Goal: Communication & Community: Answer question/provide support

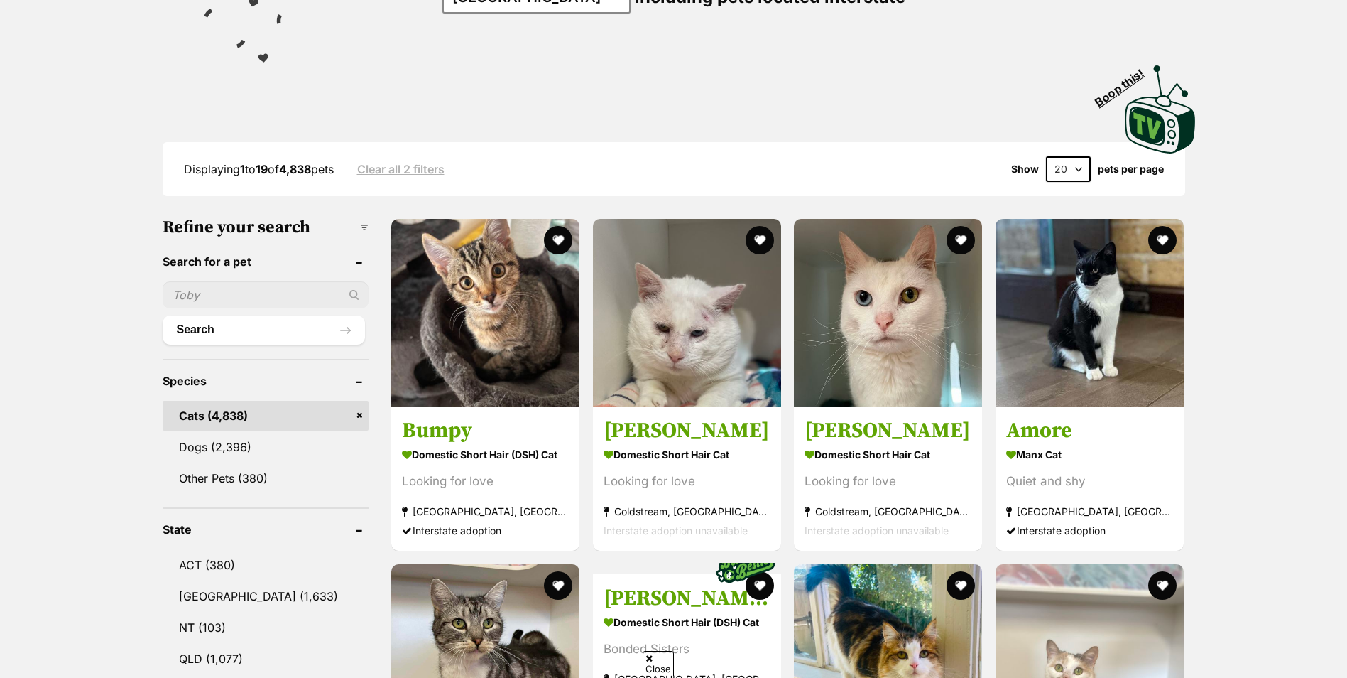
scroll to position [568, 0]
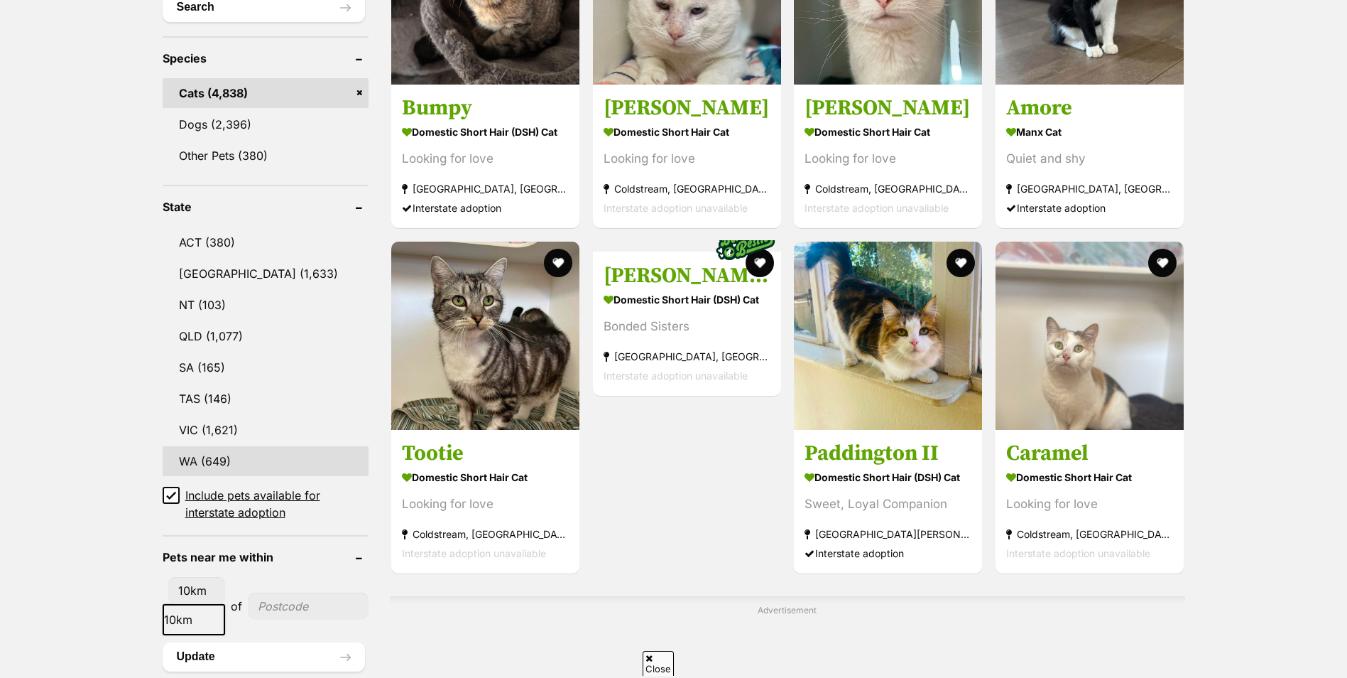
click at [181, 455] on link "WA (649)" at bounding box center [266, 461] width 206 height 30
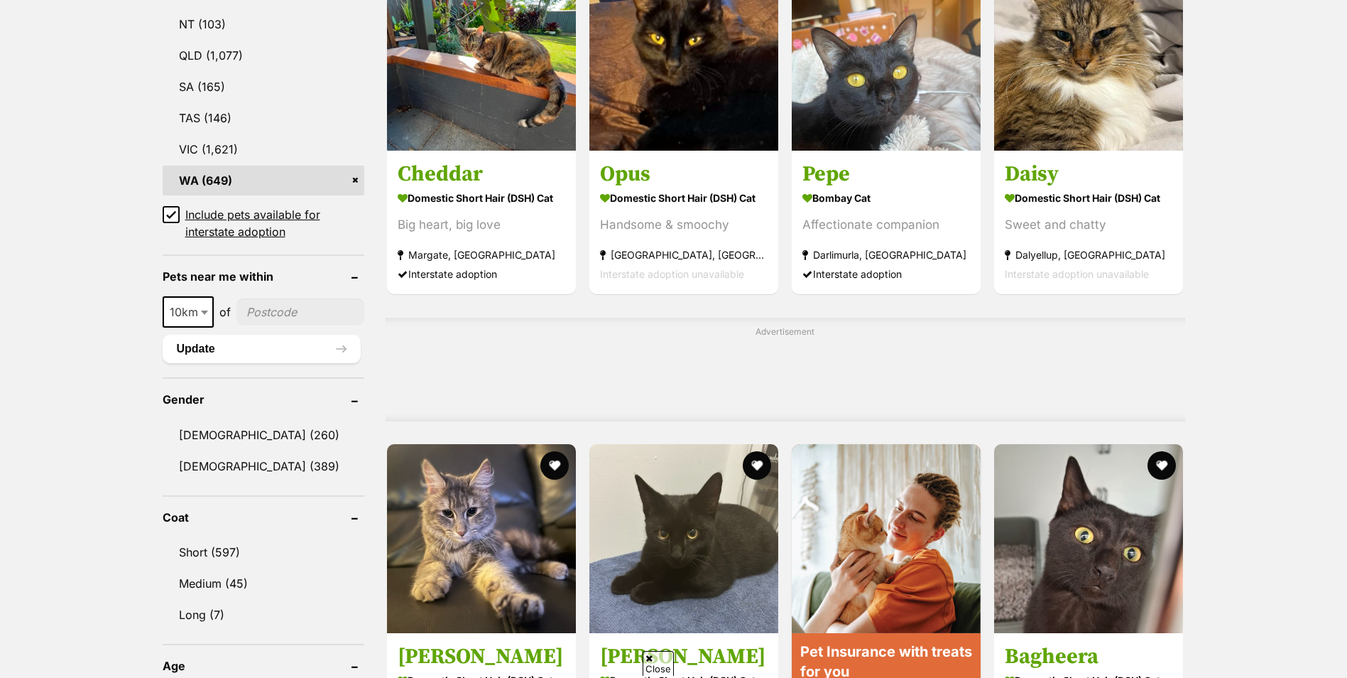
scroll to position [852, 0]
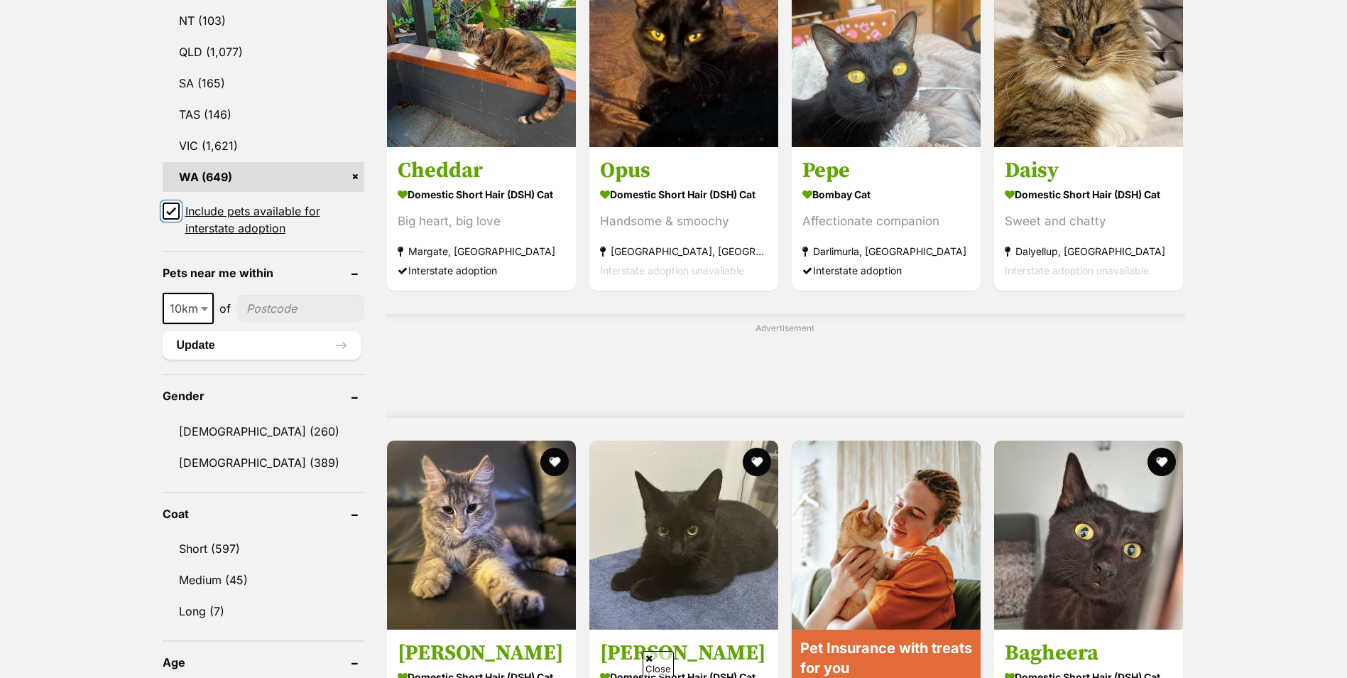
click at [175, 202] on input "Include pets available for interstate adoption" at bounding box center [171, 210] width 17 height 17
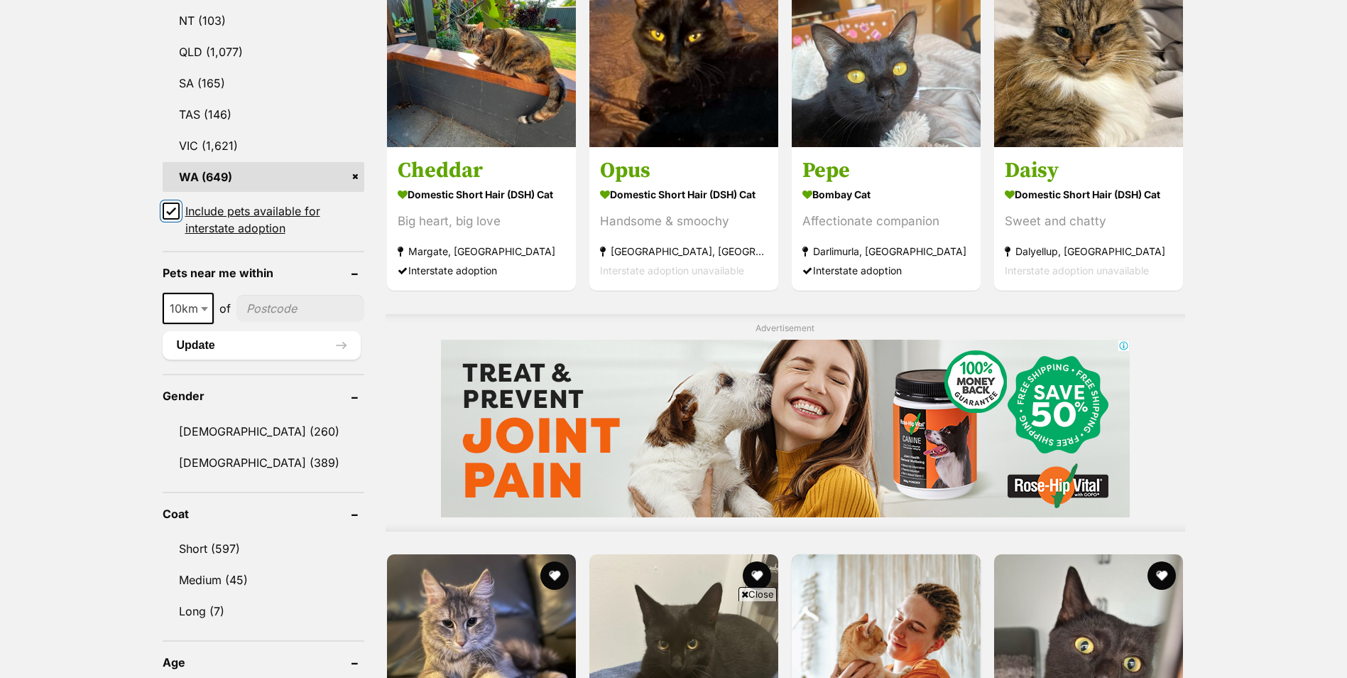
scroll to position [0, 0]
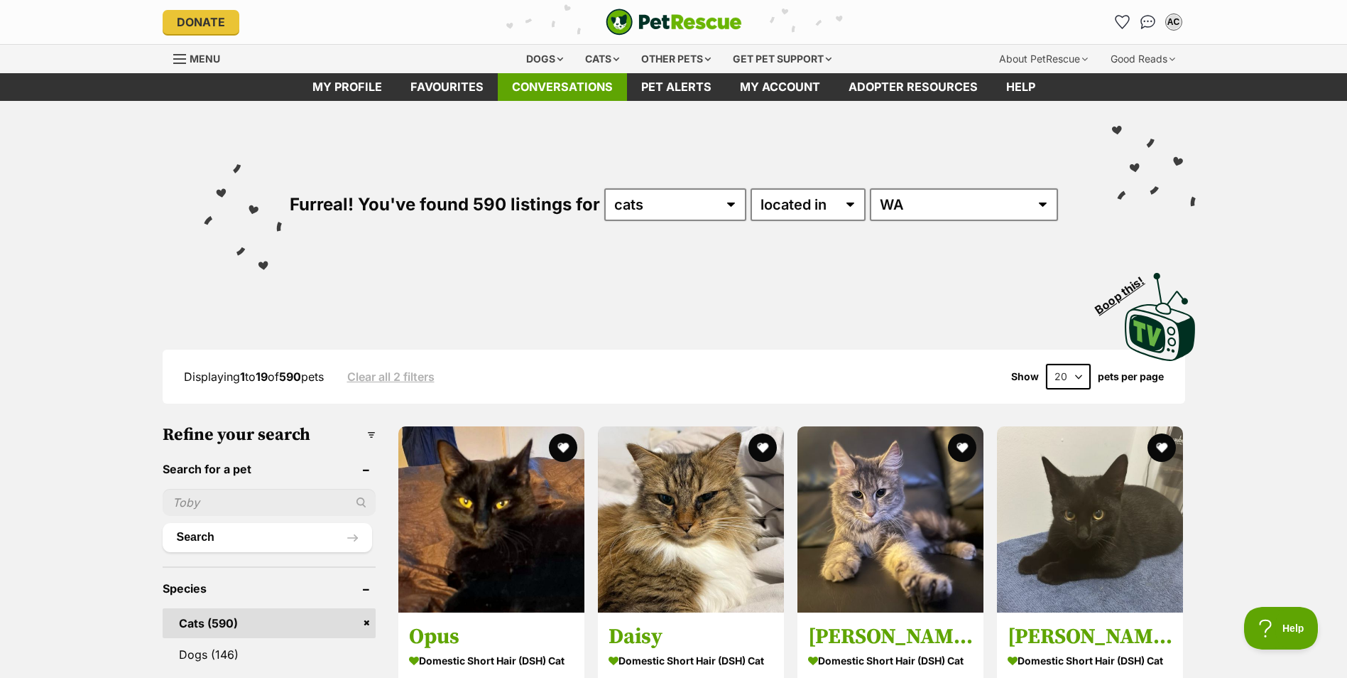
click at [565, 87] on link "Conversations" at bounding box center [562, 87] width 129 height 28
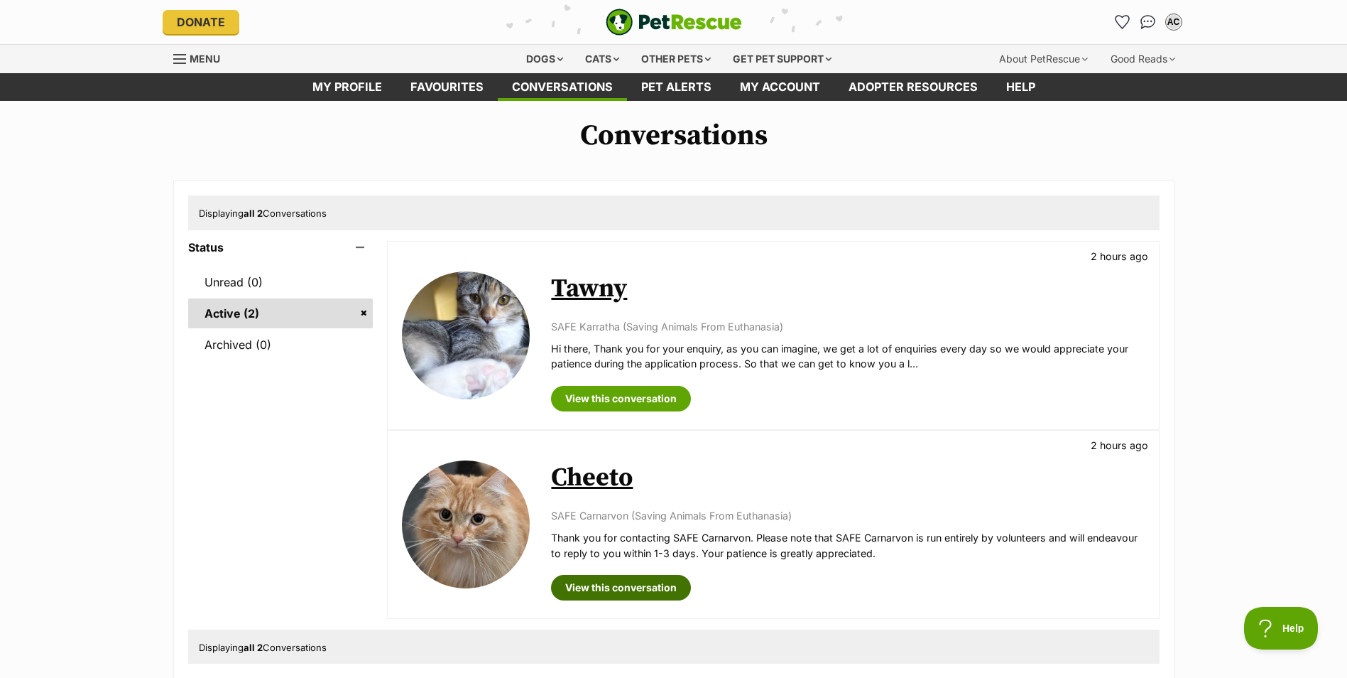
click at [628, 582] on link "View this conversation" at bounding box center [621, 588] width 140 height 26
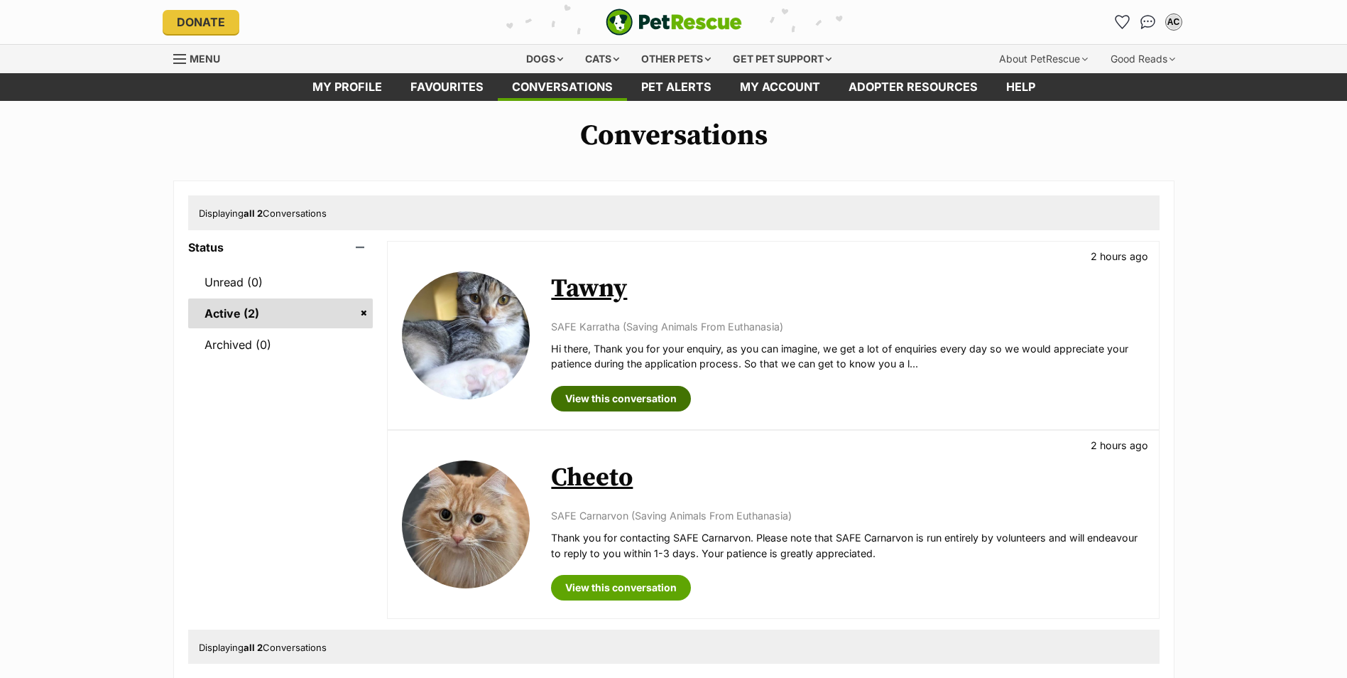
click at [612, 391] on link "View this conversation" at bounding box center [621, 399] width 140 height 26
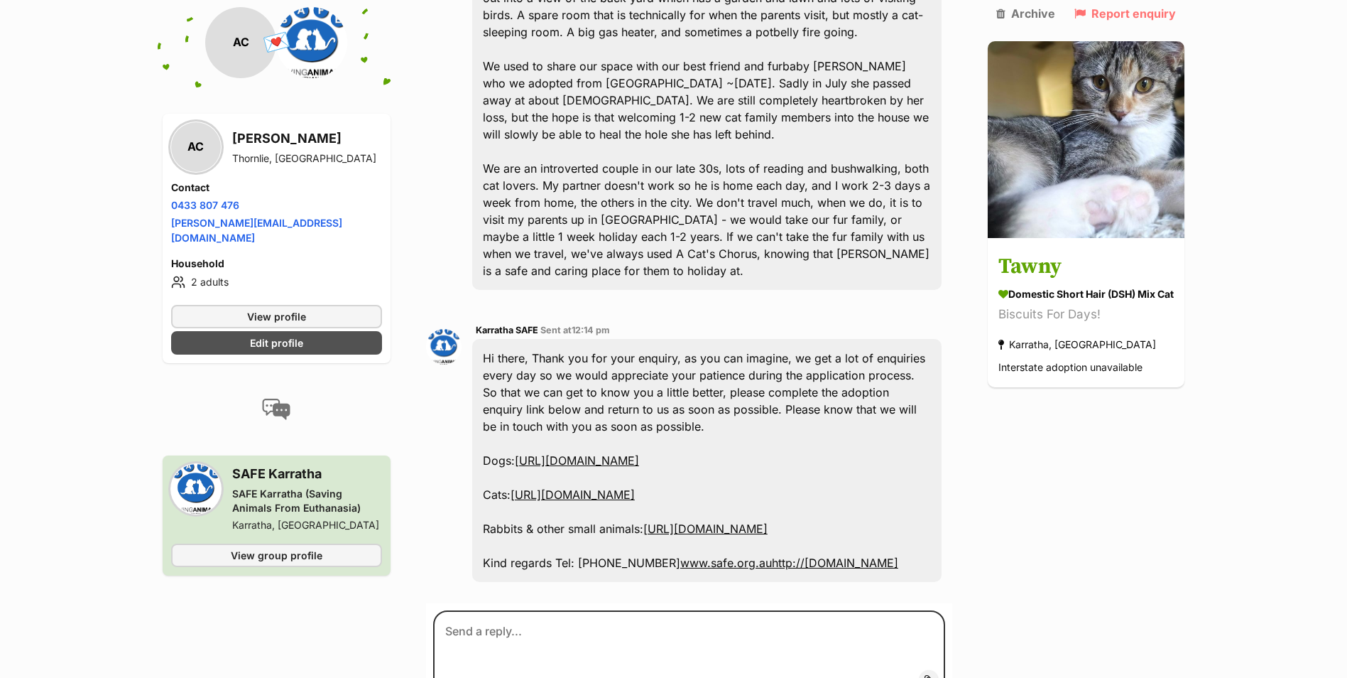
scroll to position [639, 0]
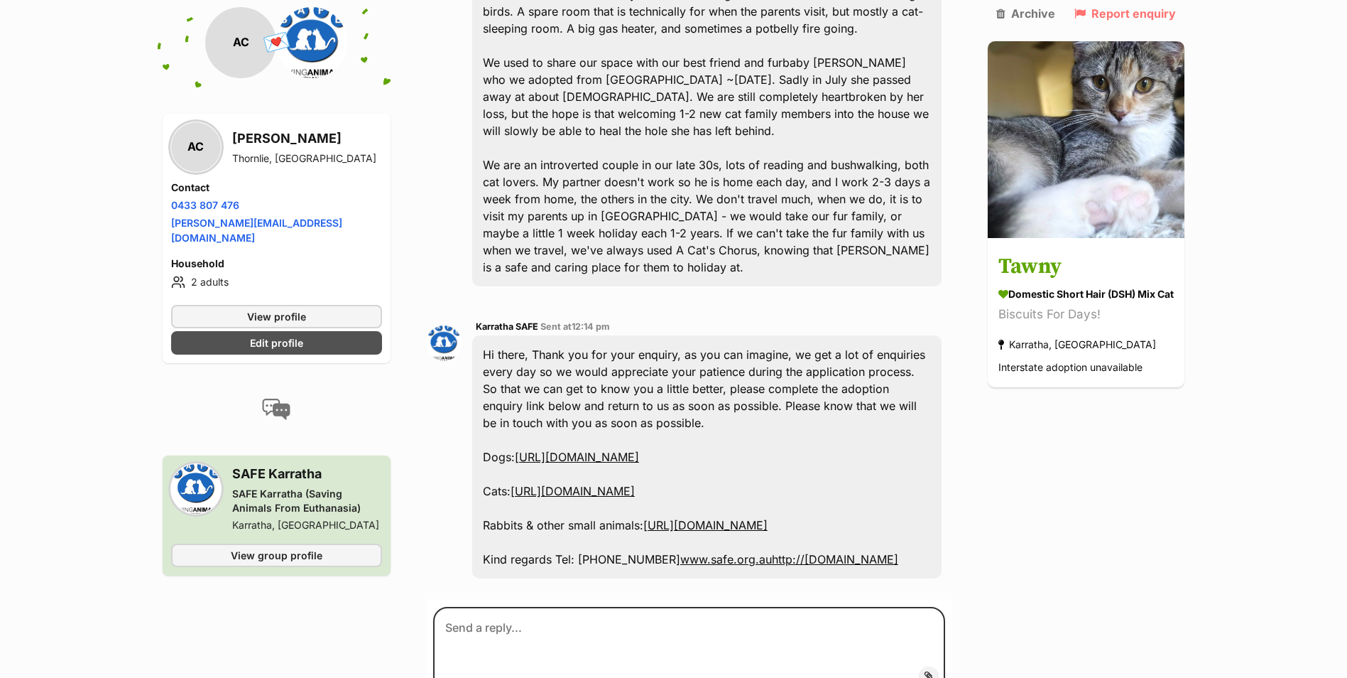
click at [588, 498] on link "[URL][DOMAIN_NAME]" at bounding box center [573, 491] width 124 height 14
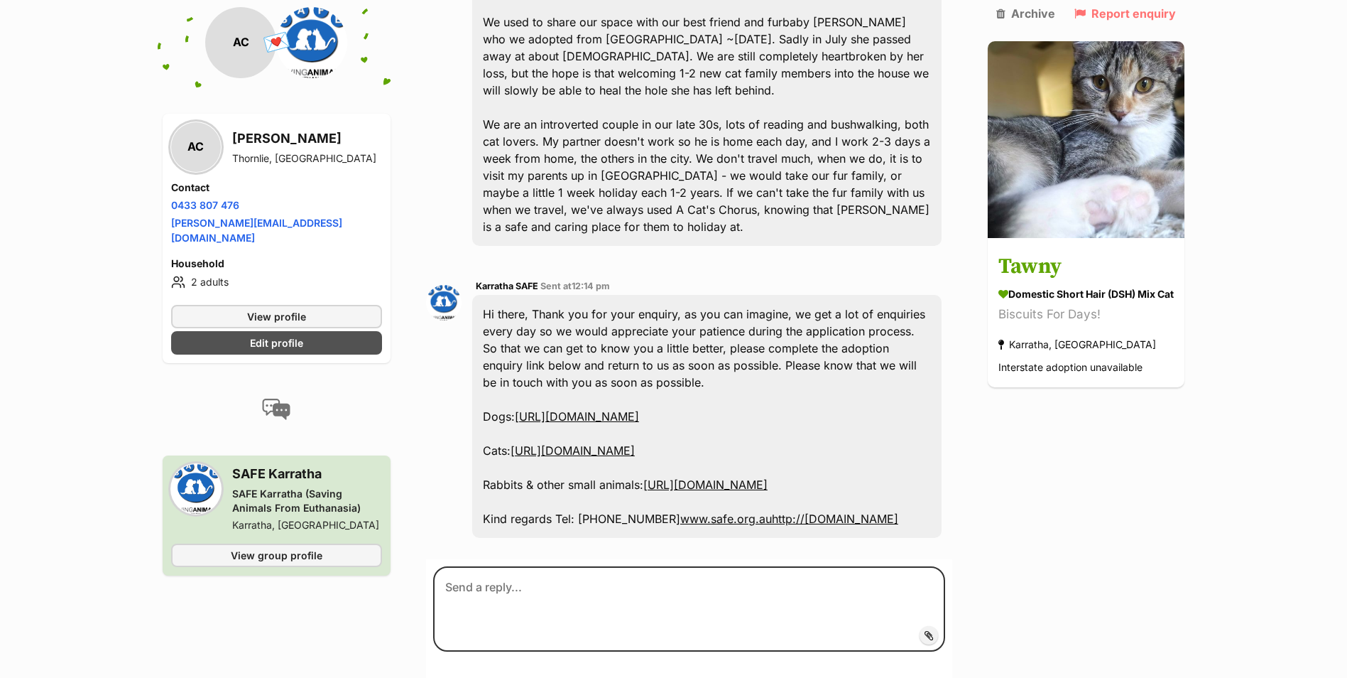
scroll to position [781, 0]
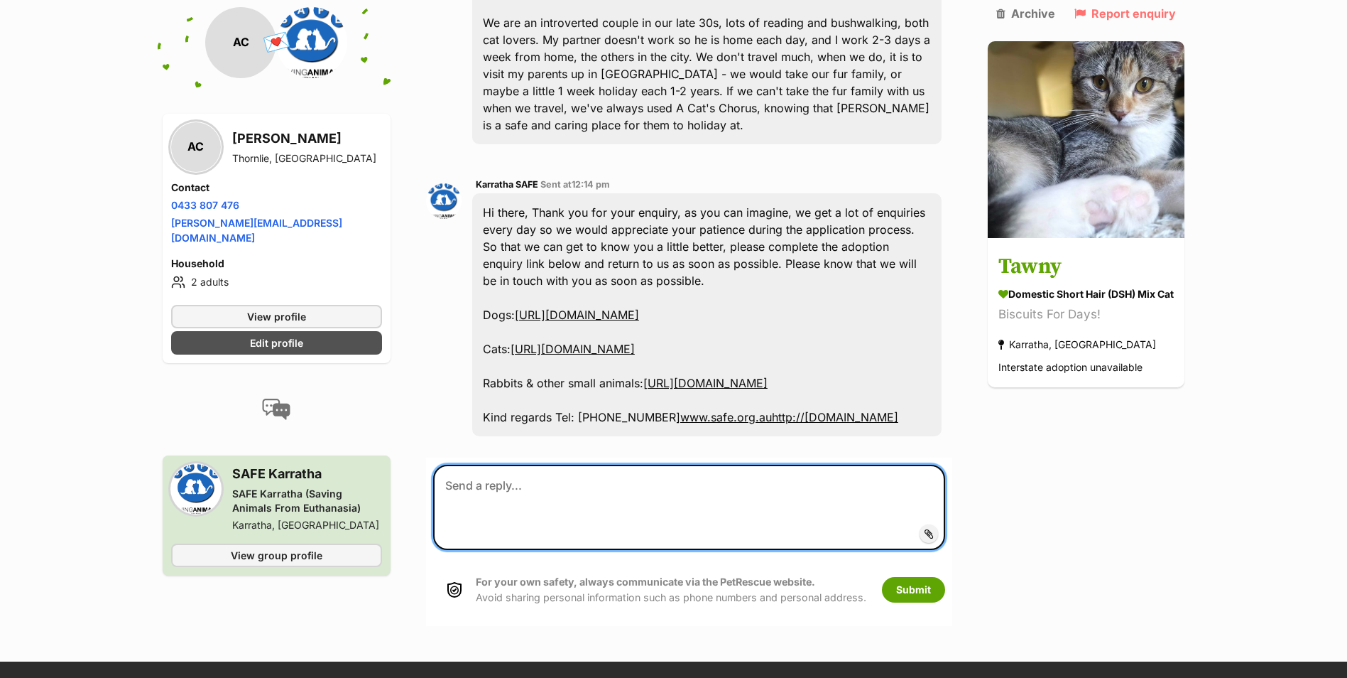
click at [579, 550] on textarea at bounding box center [689, 507] width 513 height 85
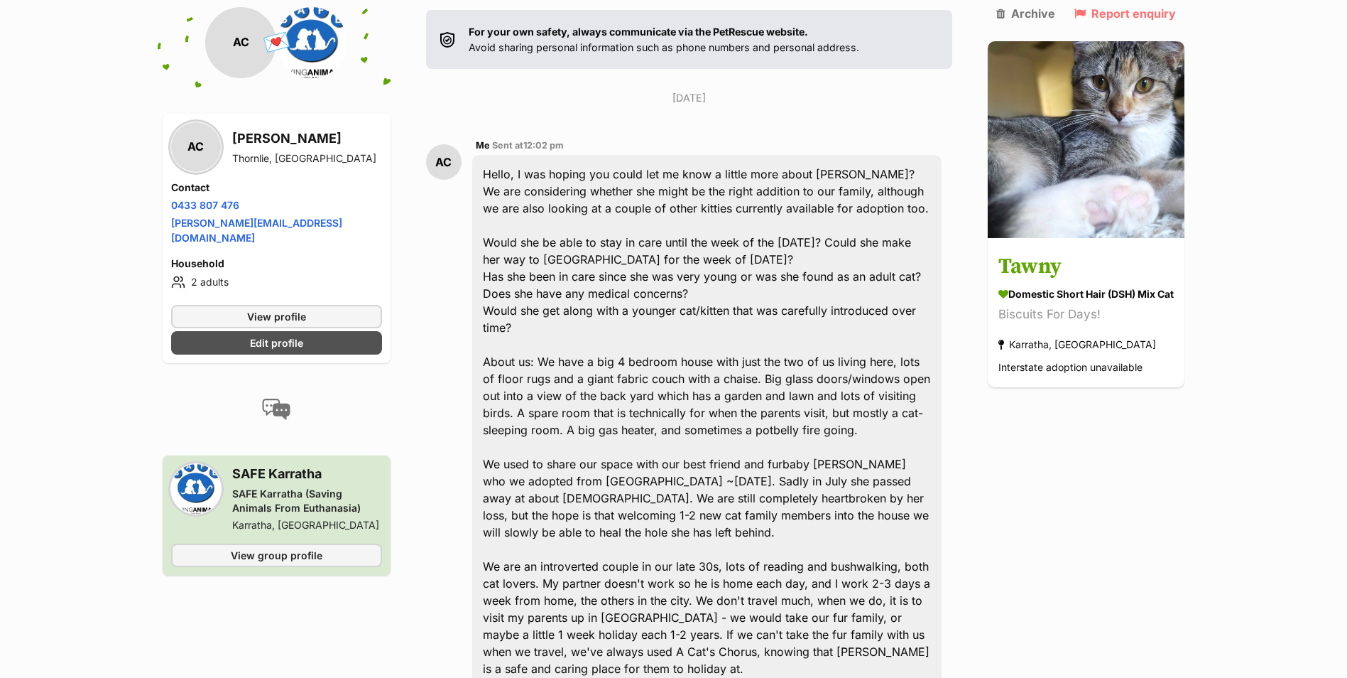
scroll to position [0, 0]
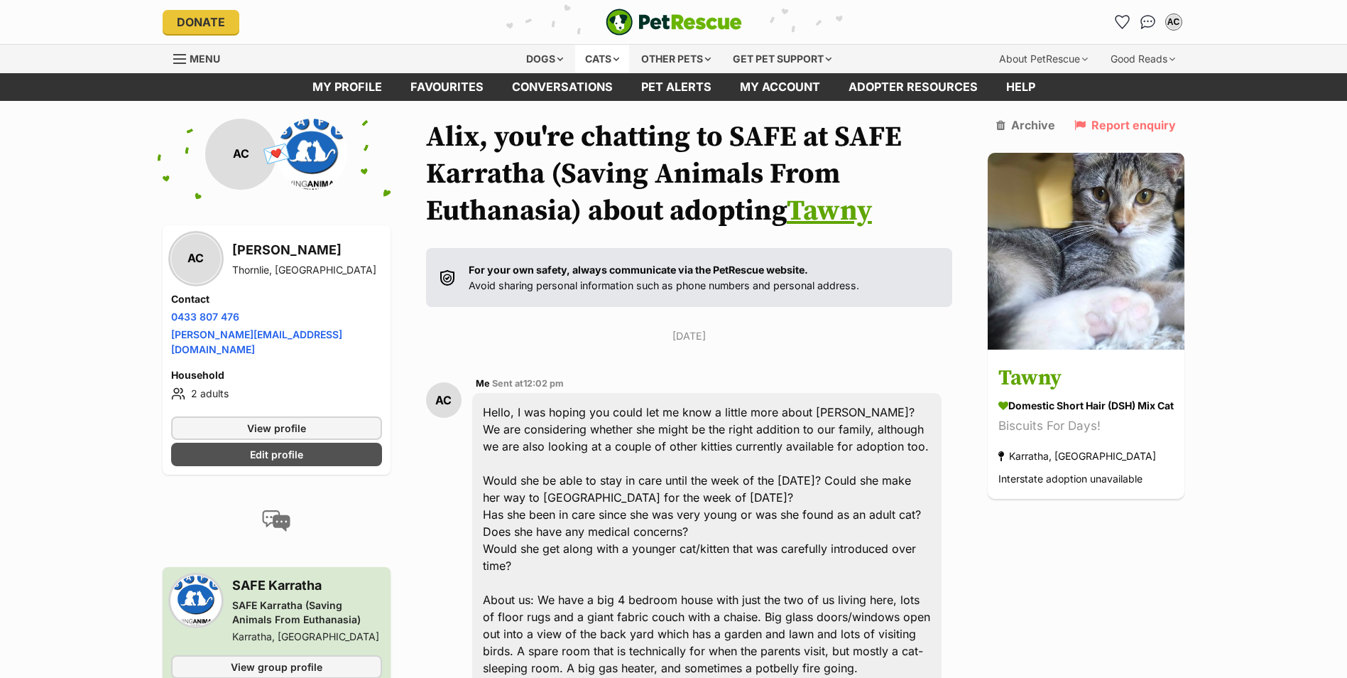
click at [612, 60] on div "Cats" at bounding box center [602, 59] width 54 height 28
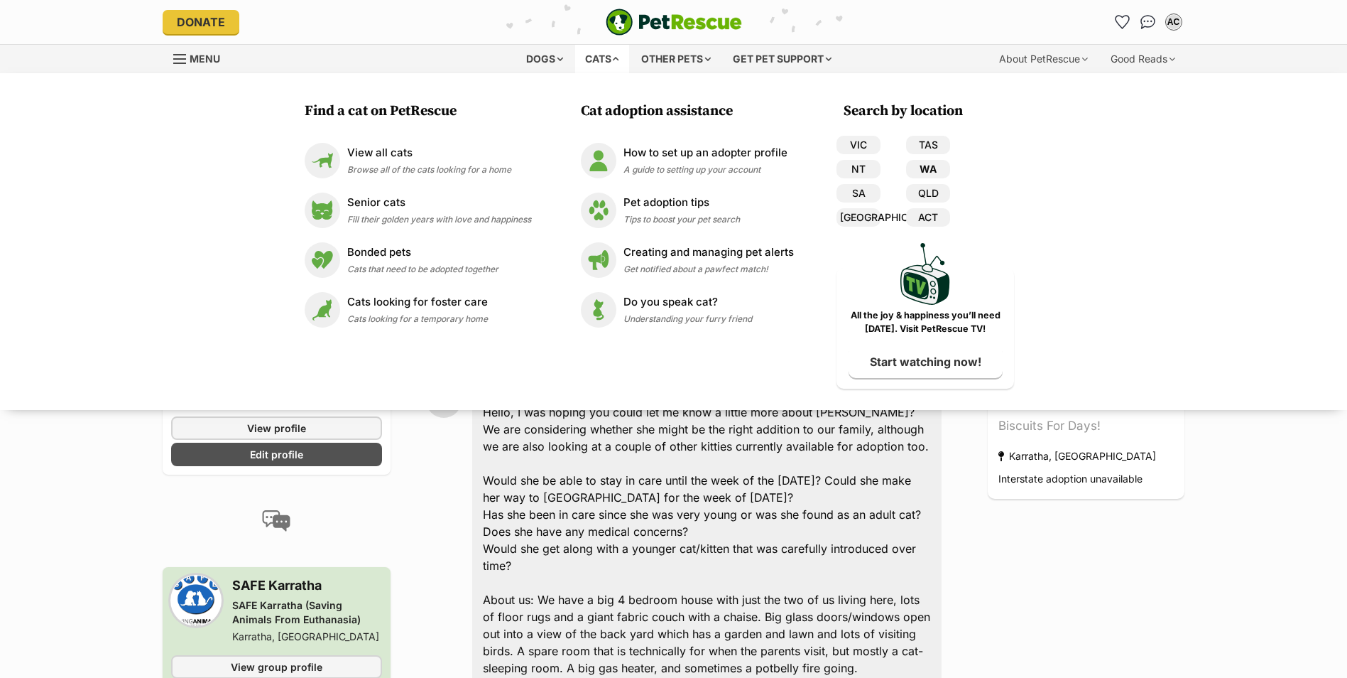
click at [931, 167] on link "WA" at bounding box center [928, 169] width 44 height 18
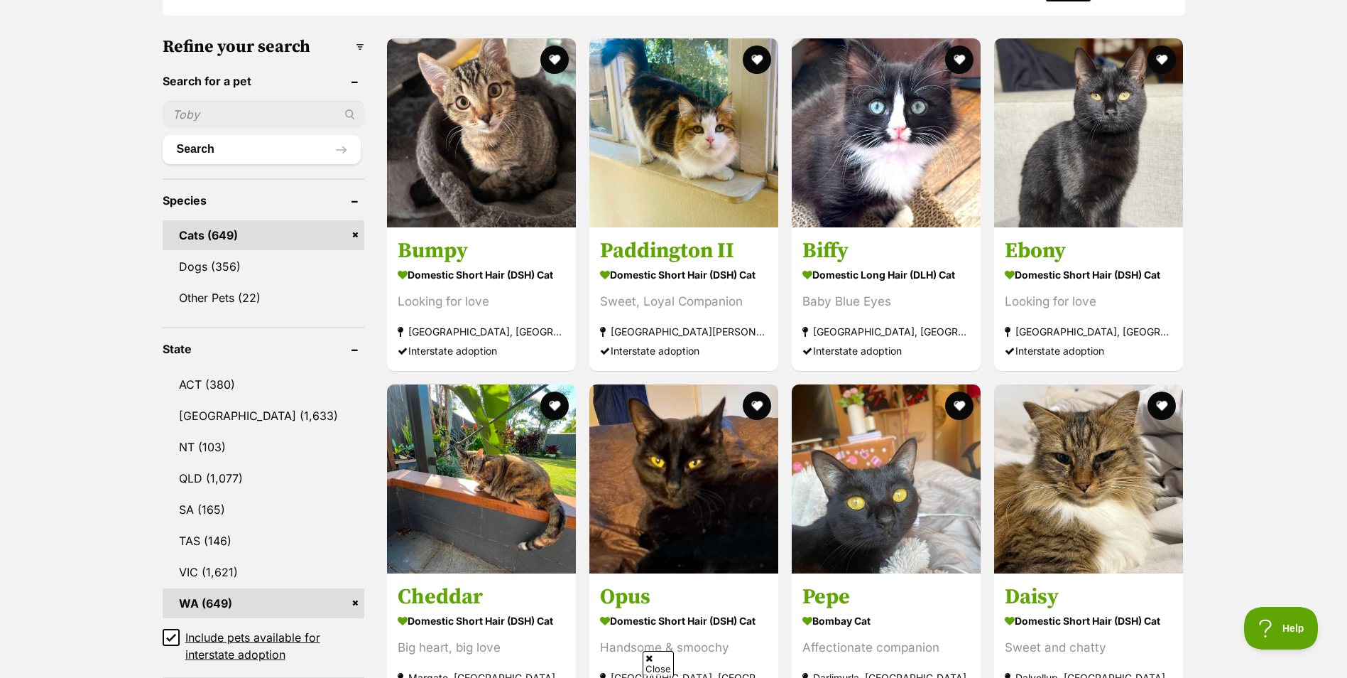
click at [175, 632] on icon at bounding box center [171, 637] width 10 height 10
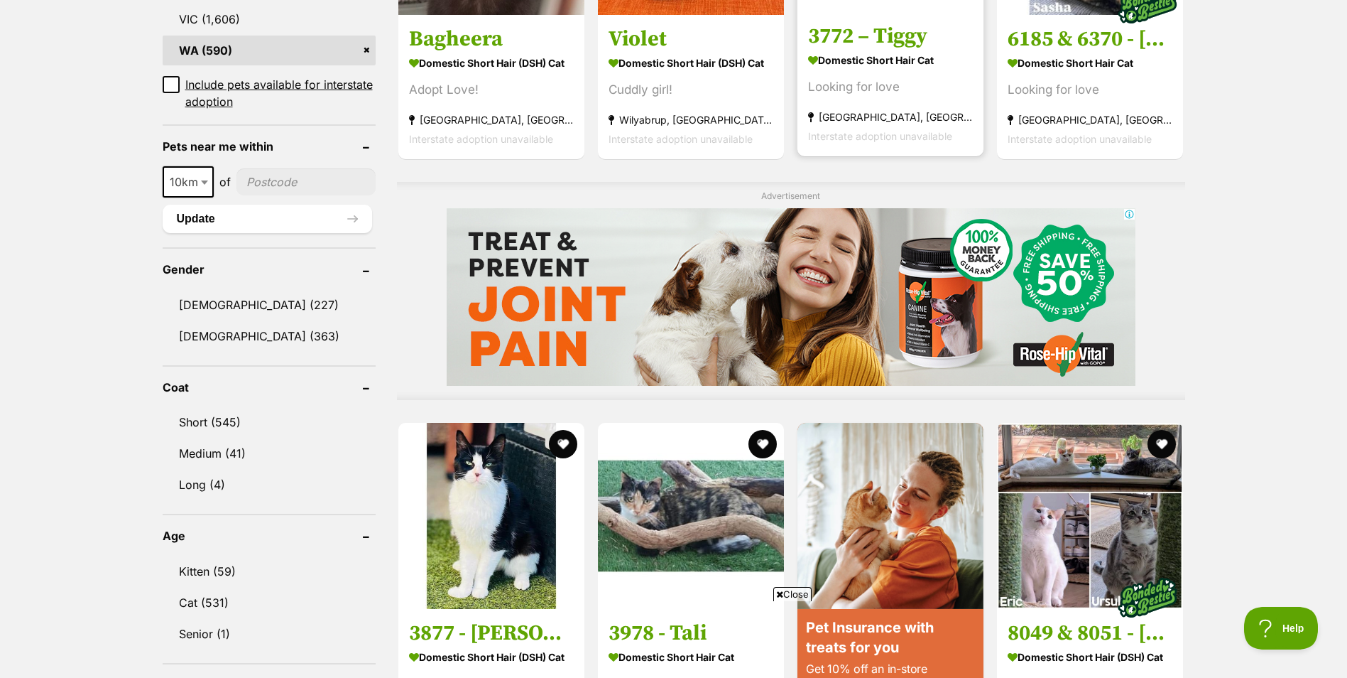
scroll to position [1137, 0]
